Goal: Navigation & Orientation: Find specific page/section

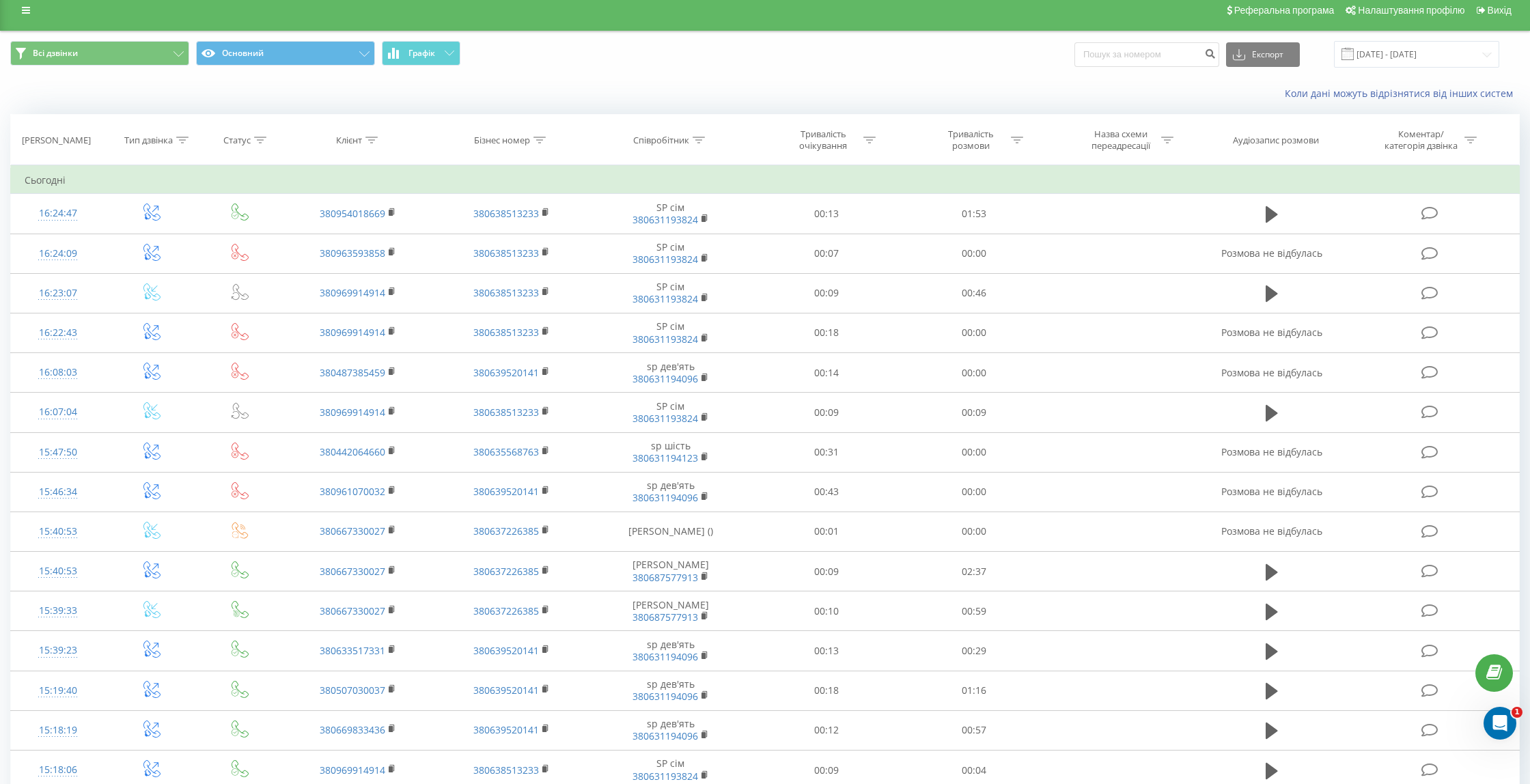
scroll to position [11, 0]
click at [1389, 11] on span "Налаштування профілю" at bounding box center [1411, 10] width 106 height 11
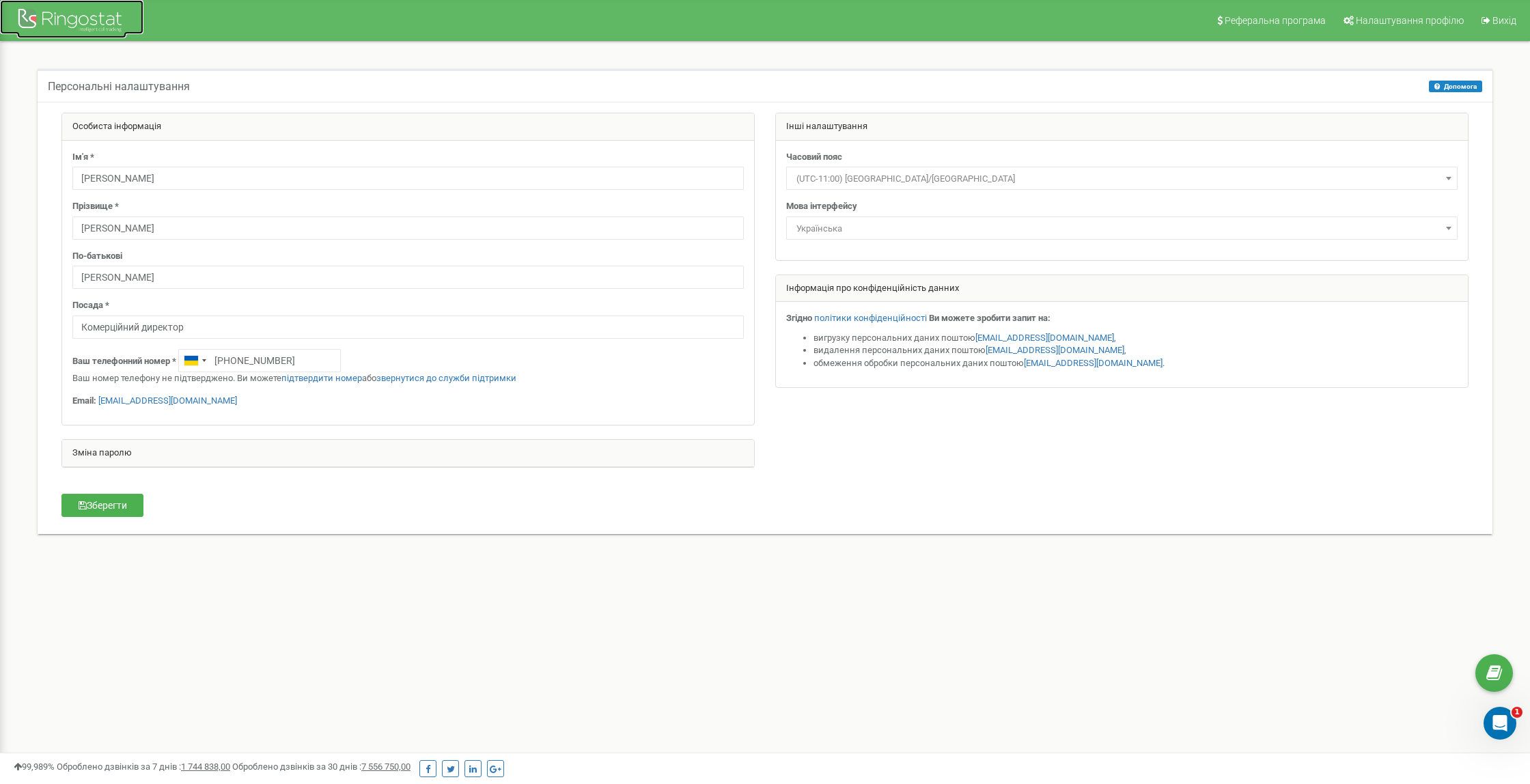
click at [67, 15] on div at bounding box center [71, 22] width 109 height 33
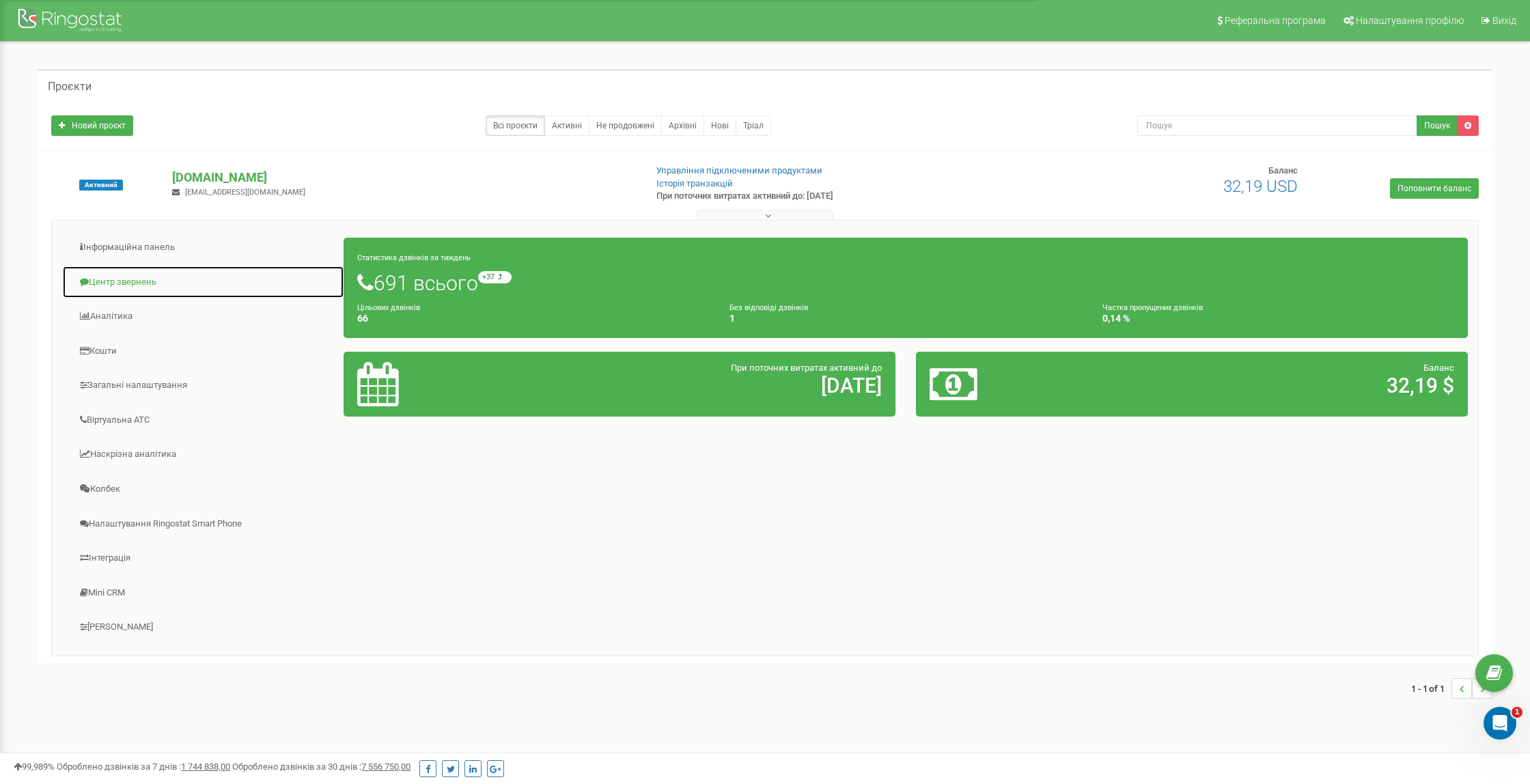
click at [124, 278] on link "Центр звернень" at bounding box center [202, 282] width 282 height 33
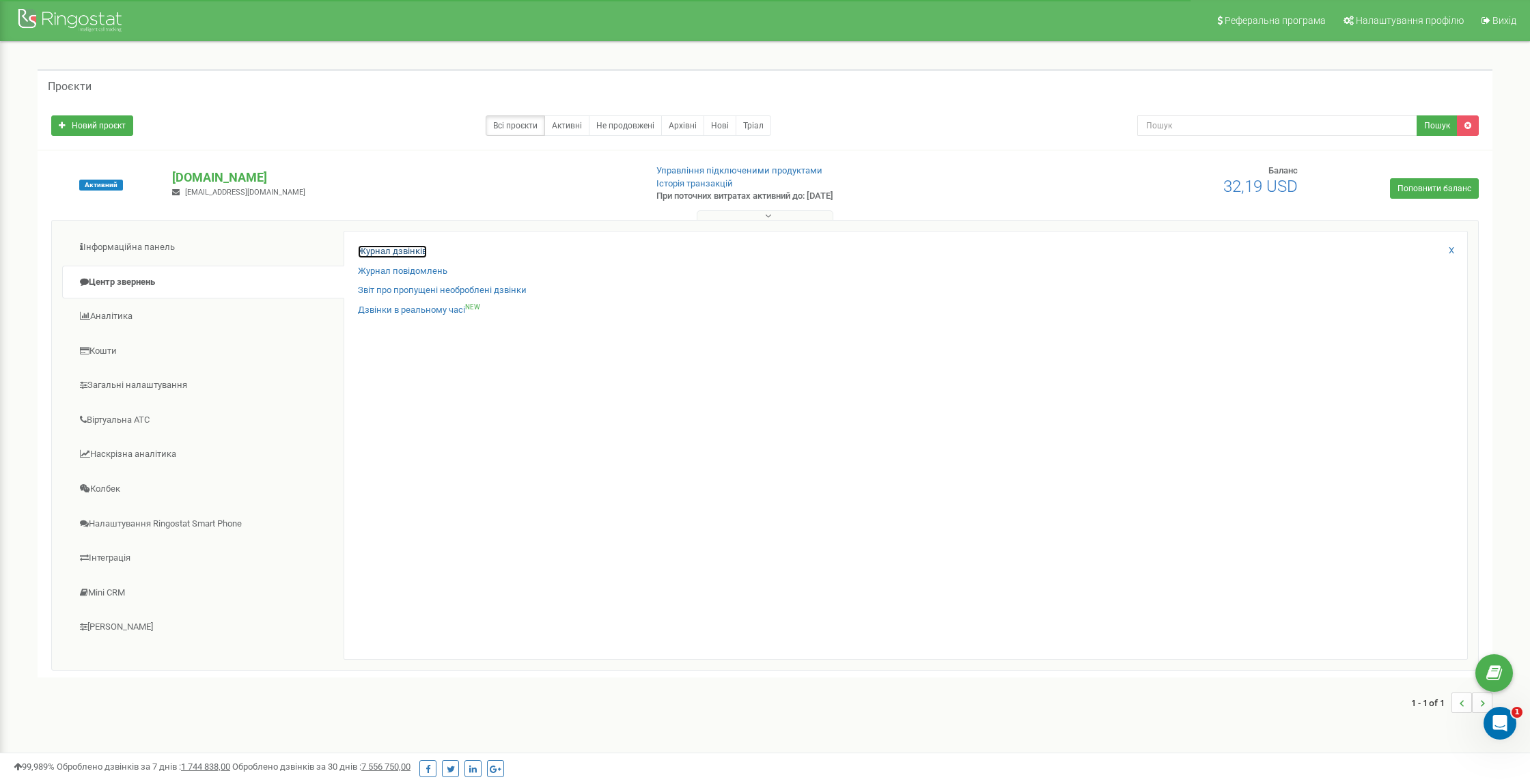
click at [401, 248] on link "Журнал дзвінків" at bounding box center [392, 252] width 69 height 13
